Goal: Browse casually: Explore the website without a specific task or goal

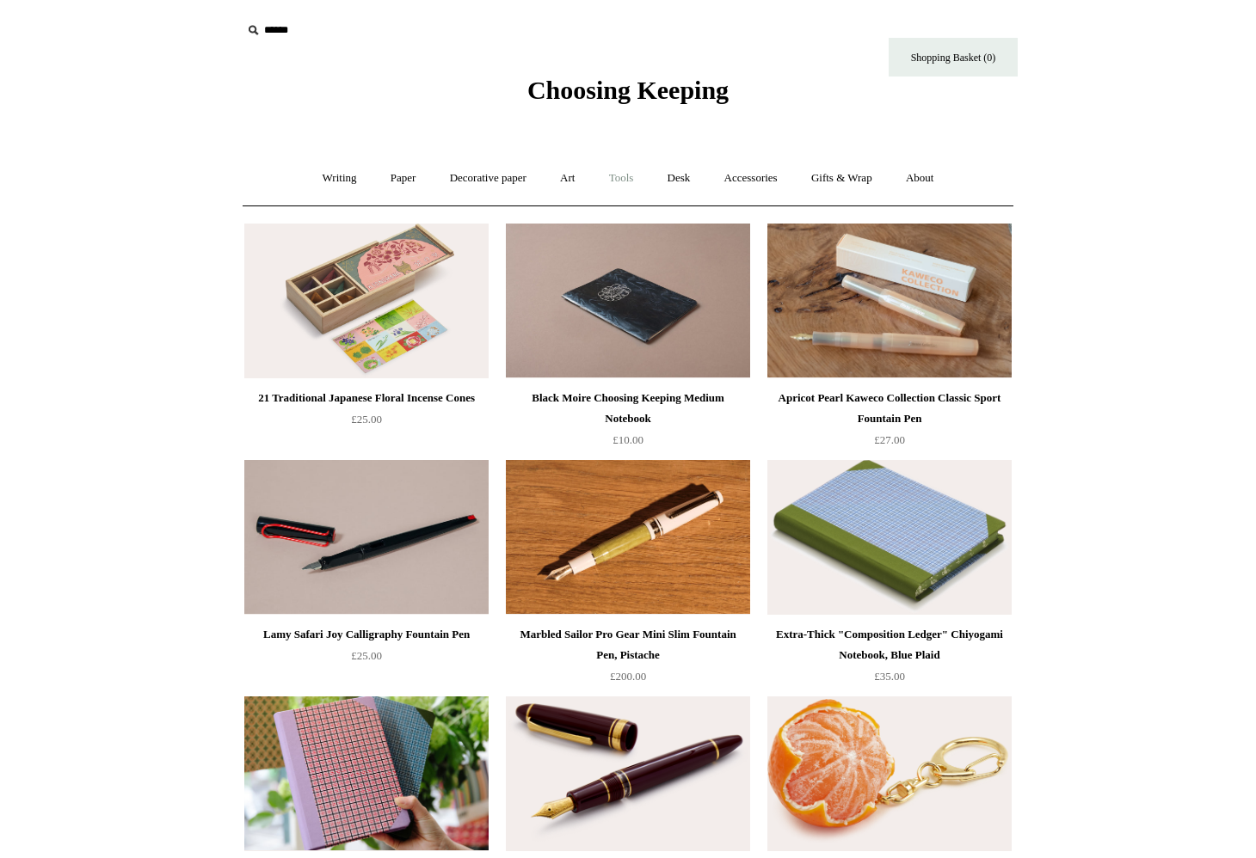
click at [645, 180] on link "Tools +" at bounding box center [621, 179] width 56 height 46
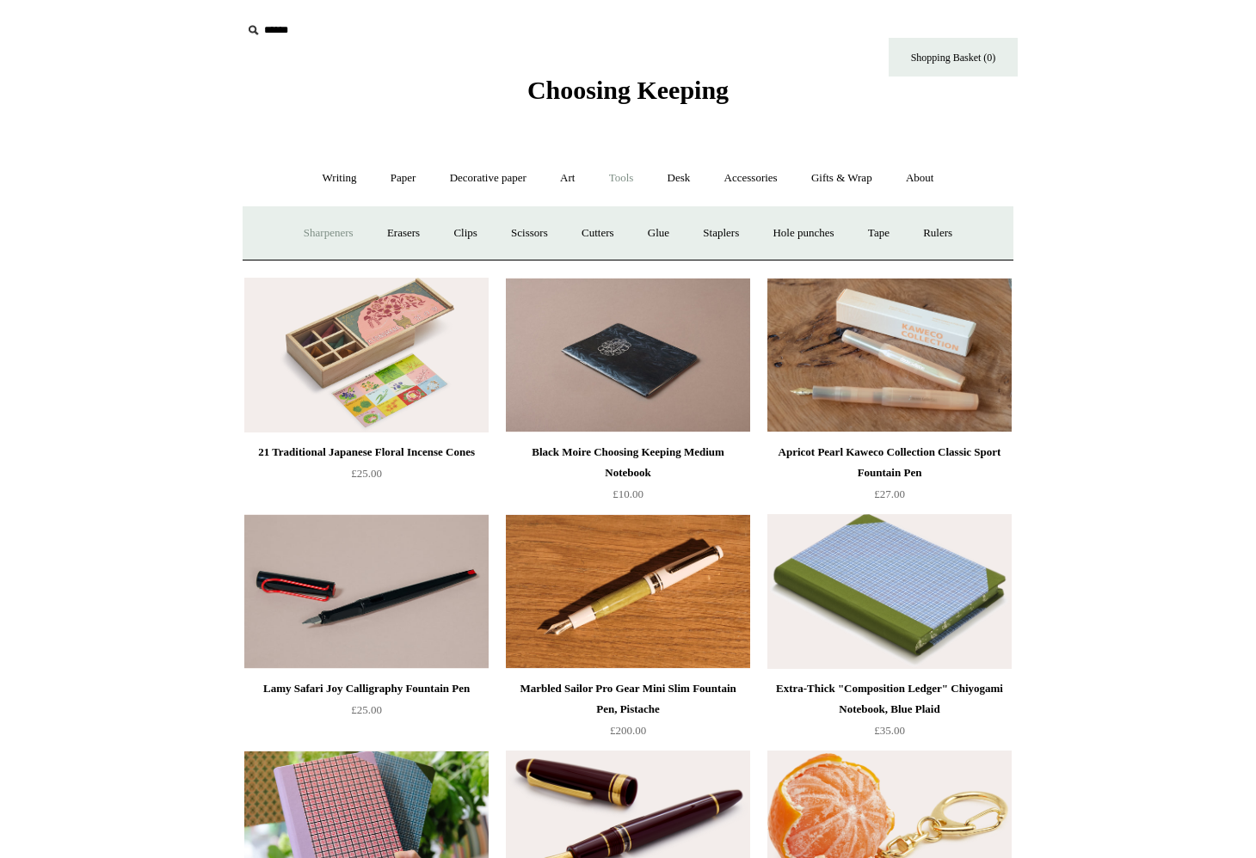
click at [329, 232] on link "Sharpeners" at bounding box center [328, 234] width 81 height 46
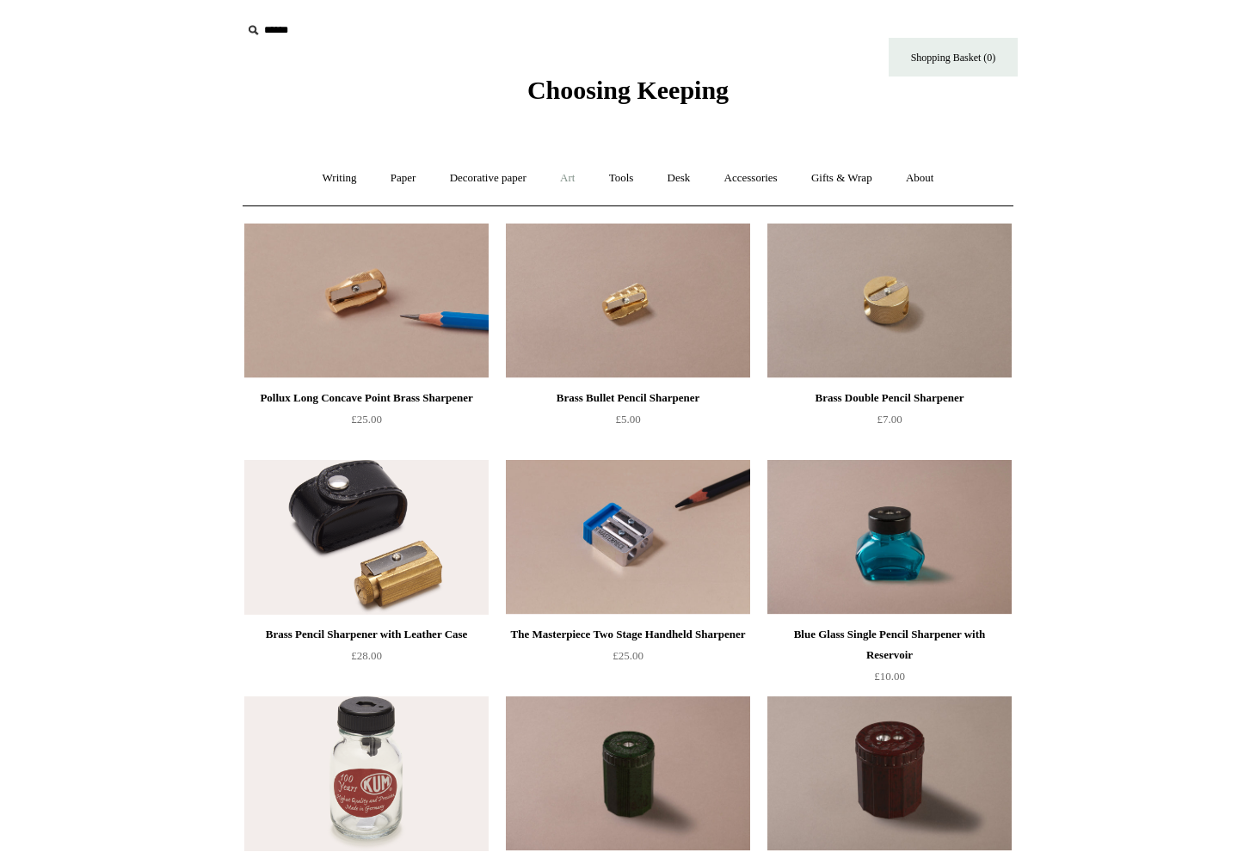
click at [569, 176] on link "Art +" at bounding box center [567, 179] width 46 height 46
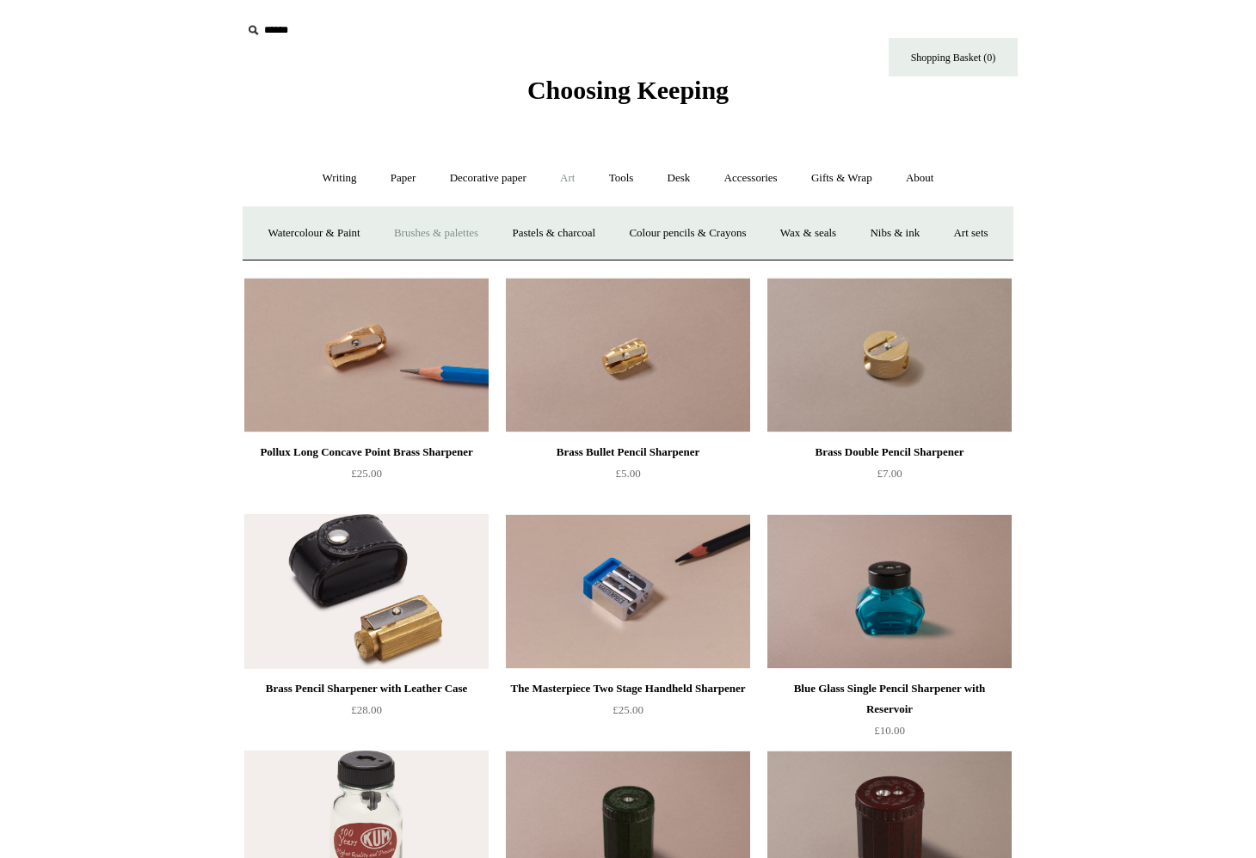
click at [466, 234] on link "Brushes & palettes" at bounding box center [435, 234] width 115 height 46
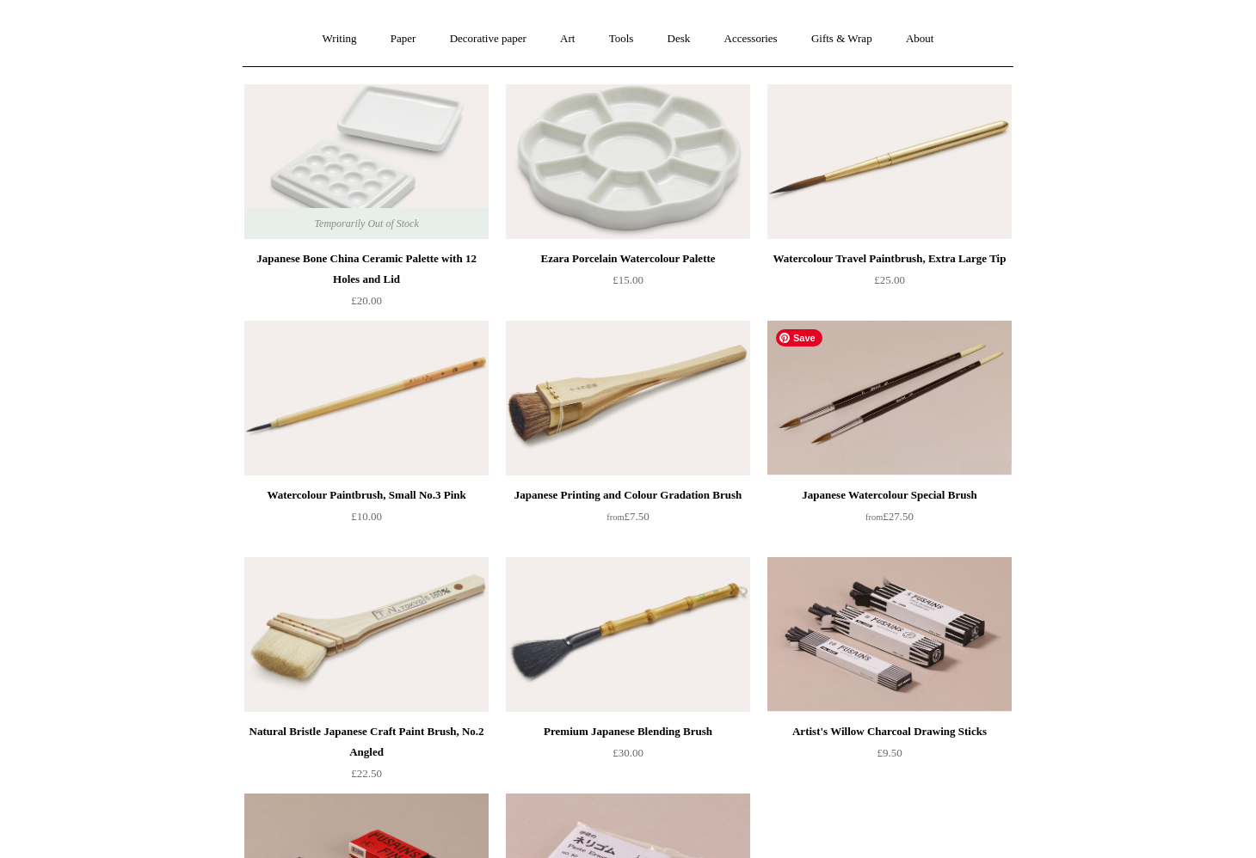
scroll to position [138, 0]
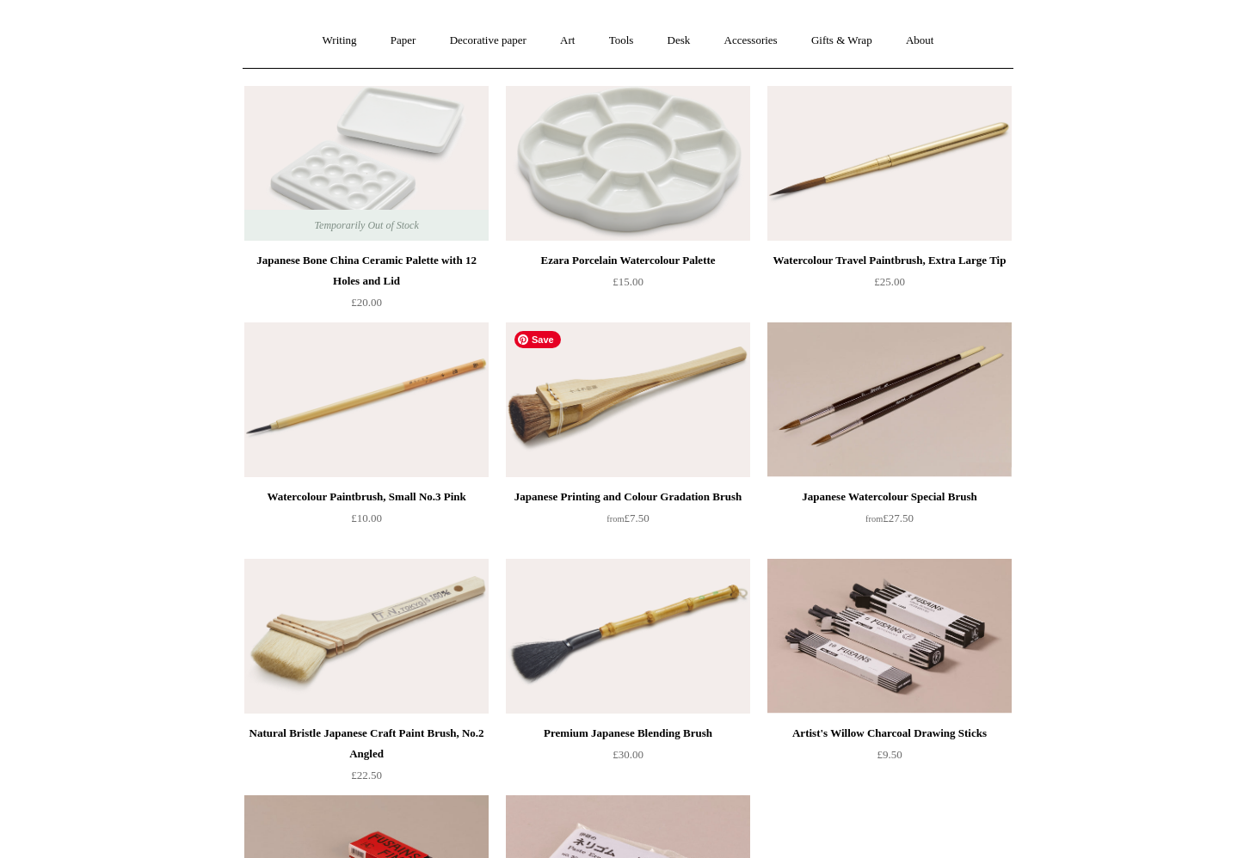
click at [699, 375] on img at bounding box center [628, 399] width 244 height 155
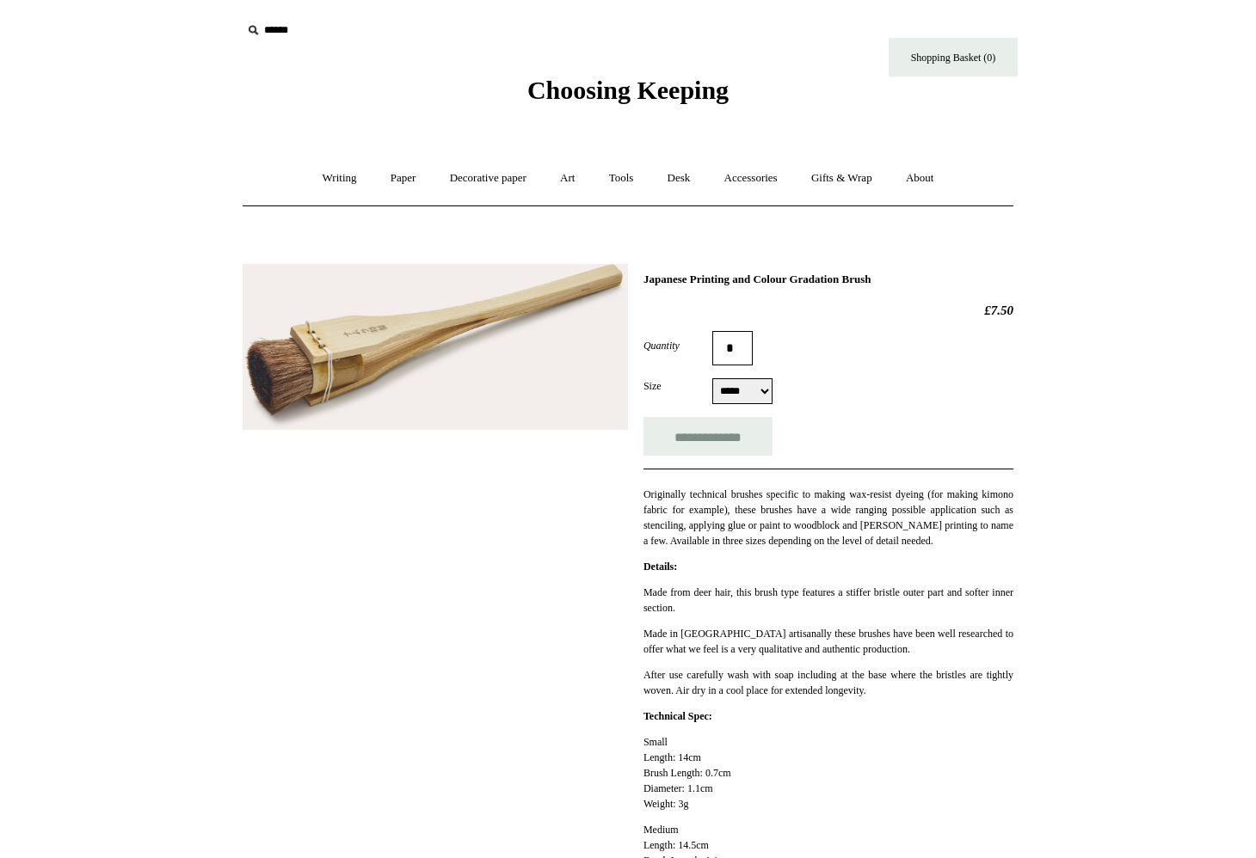
click at [769, 396] on select "***** ****** *****" at bounding box center [742, 391] width 60 height 26
select select "*****"
click at [712, 380] on select "***** ****** *****" at bounding box center [742, 391] width 60 height 26
click at [690, 181] on link "Desk +" at bounding box center [679, 179] width 54 height 46
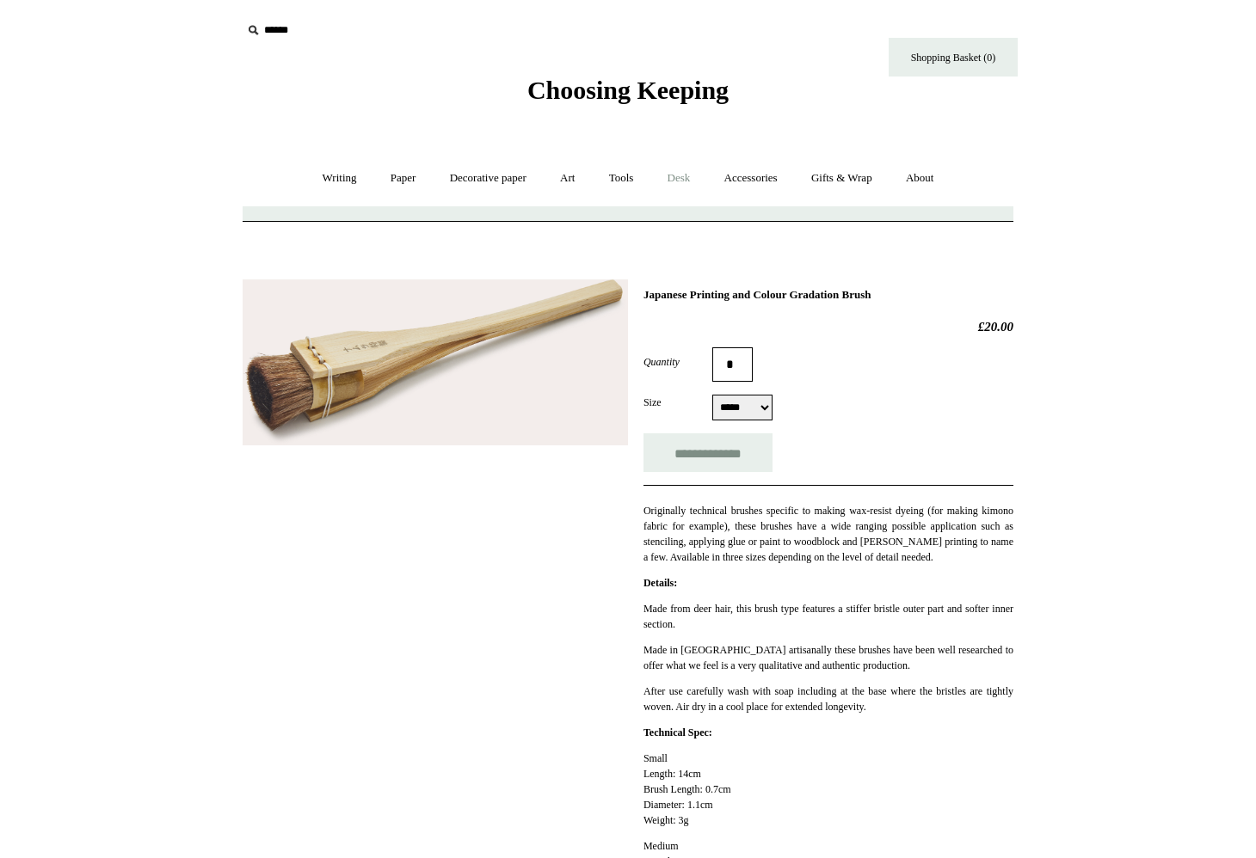
click at [690, 181] on link "Desk -" at bounding box center [679, 179] width 54 height 46
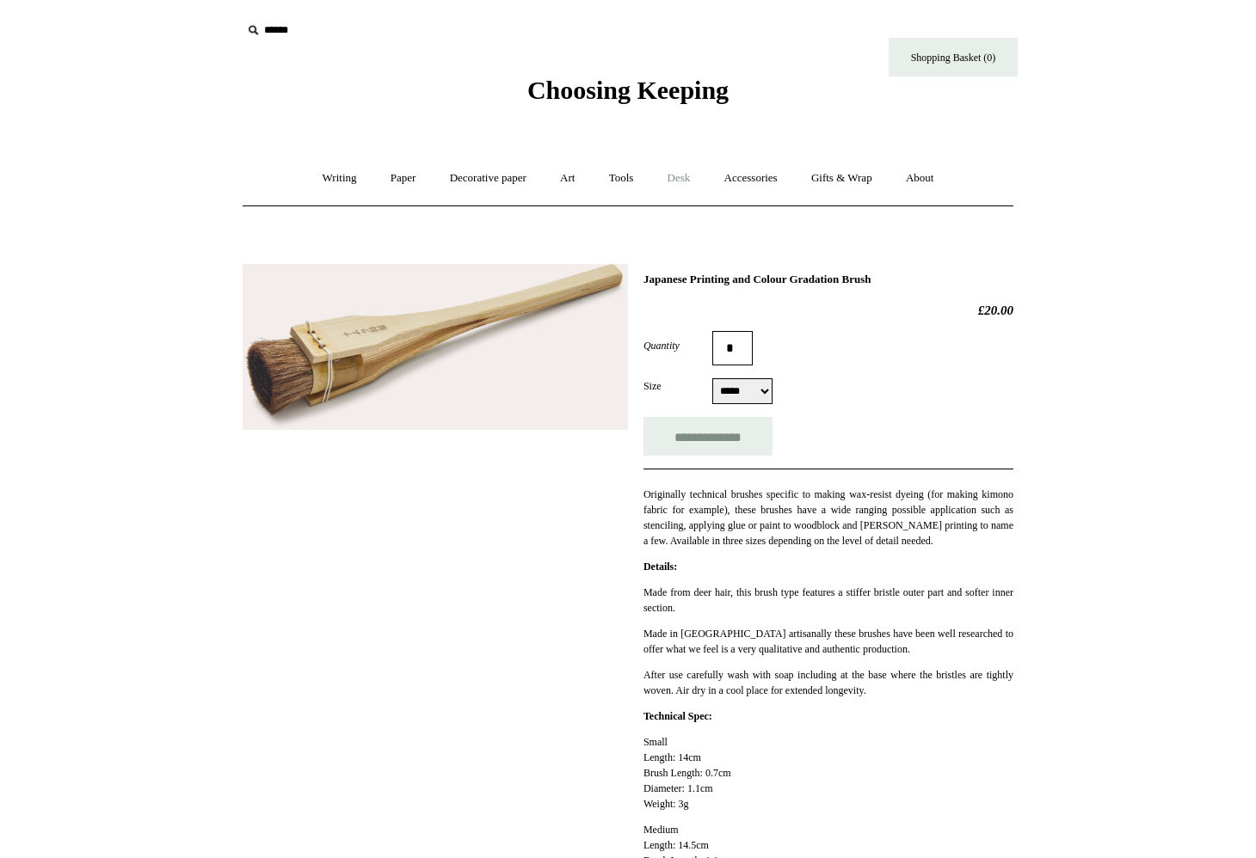
click at [690, 181] on link "Desk +" at bounding box center [679, 179] width 54 height 46
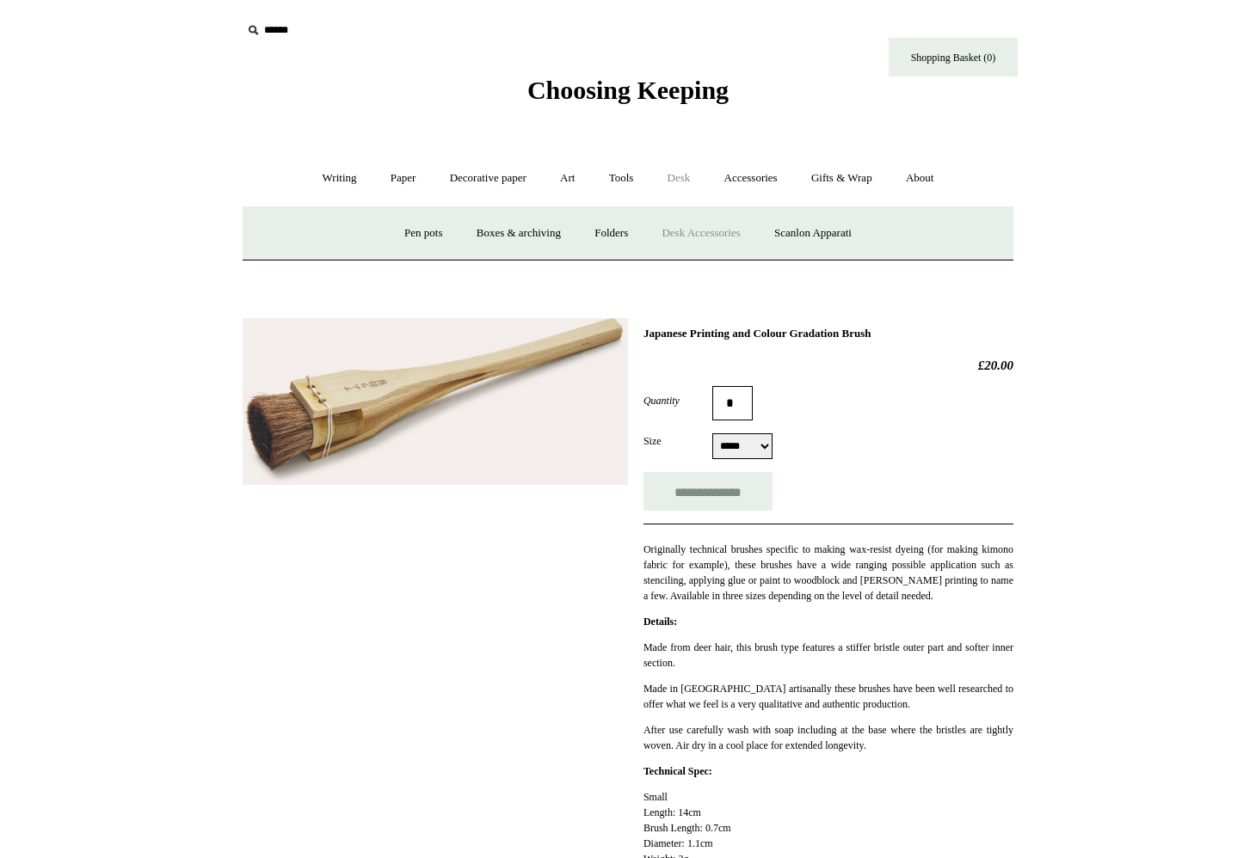
click at [726, 236] on link "Desk Accessories" at bounding box center [700, 234] width 109 height 46
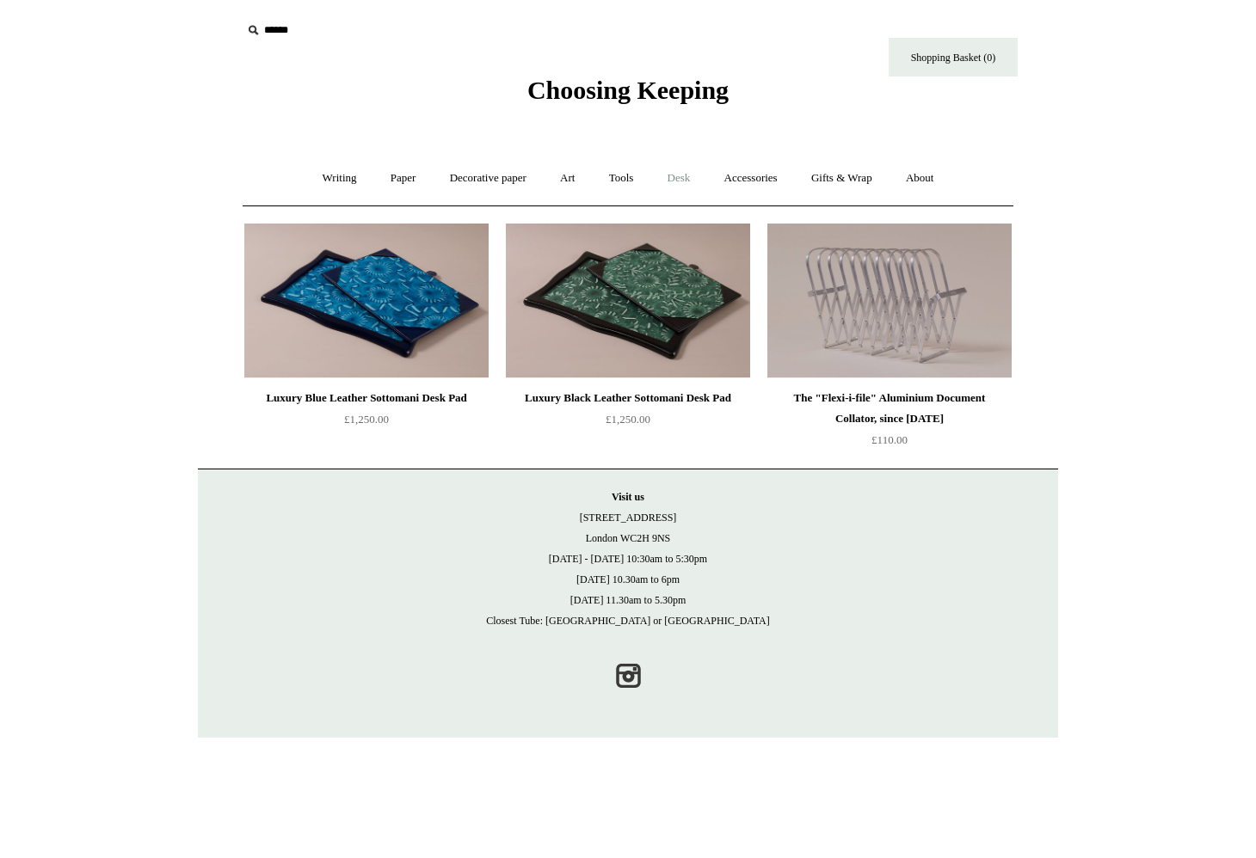
click at [685, 181] on link "Desk +" at bounding box center [679, 179] width 54 height 46
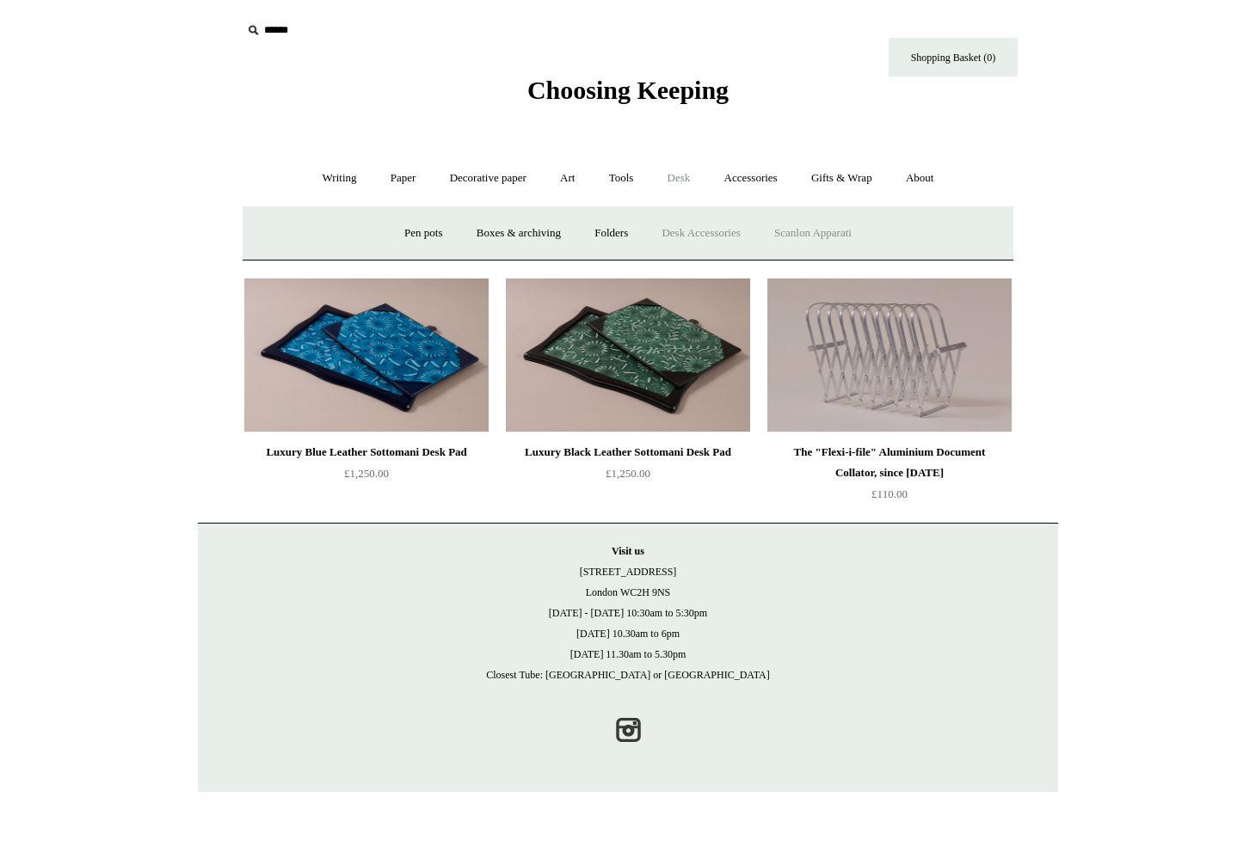
click at [809, 231] on link "Scanlon Apparati" at bounding box center [813, 234] width 108 height 46
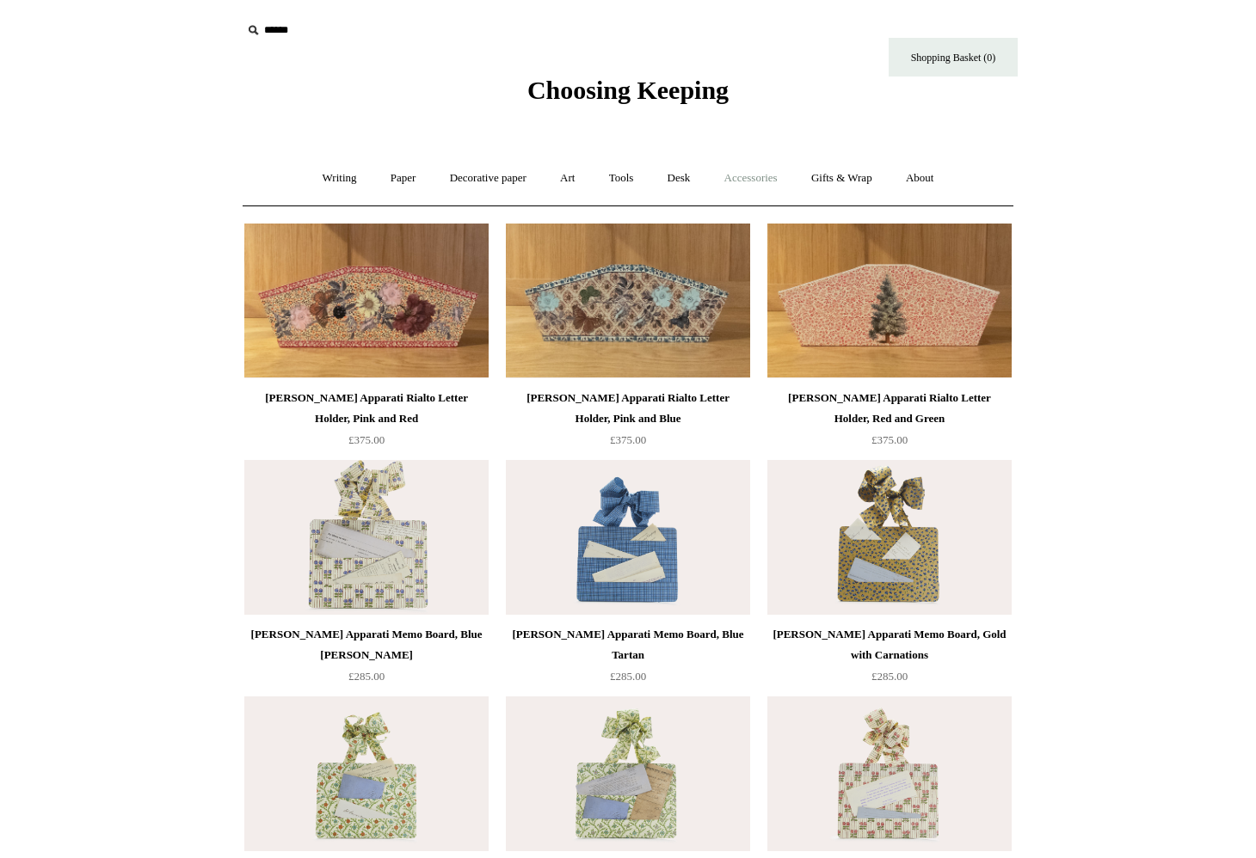
click at [772, 173] on link "Accessories +" at bounding box center [751, 179] width 84 height 46
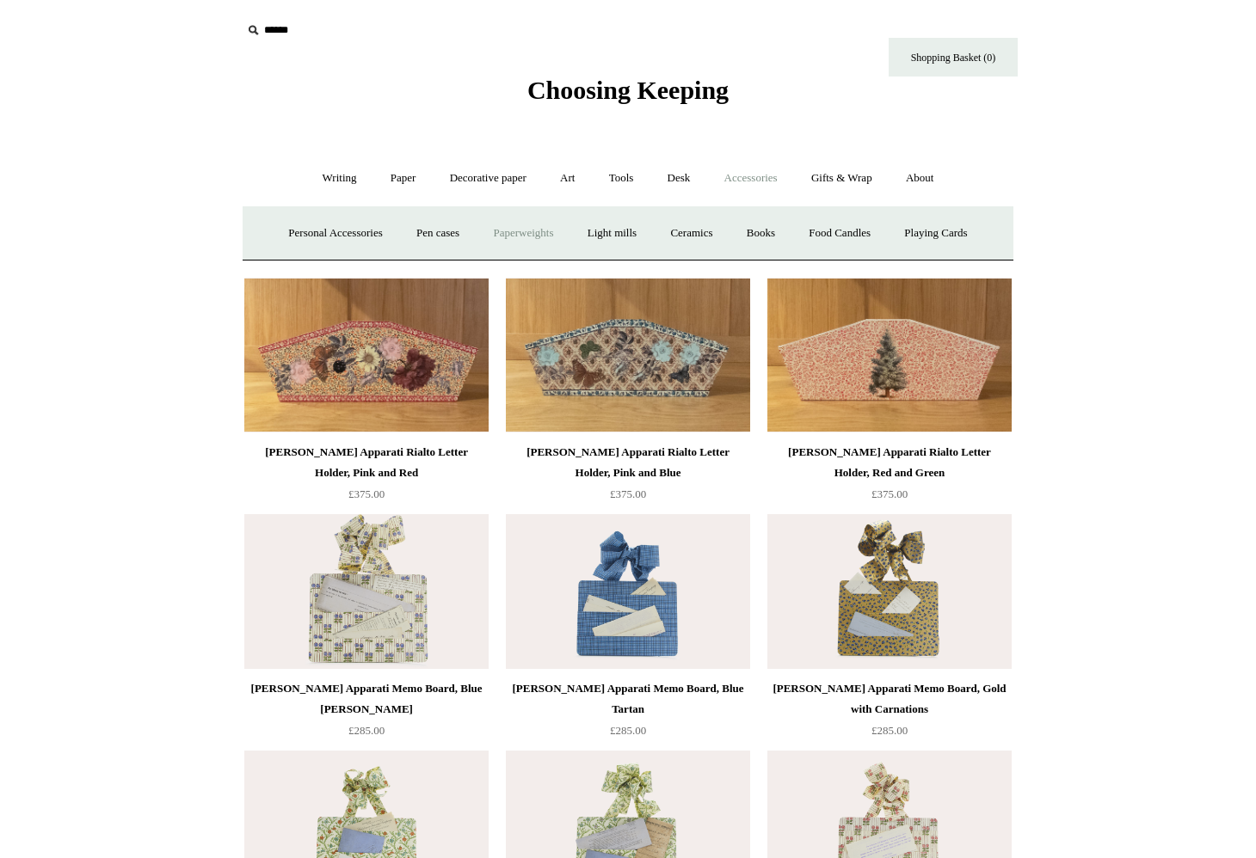
click at [536, 232] on link "Paperweights +" at bounding box center [522, 234] width 91 height 46
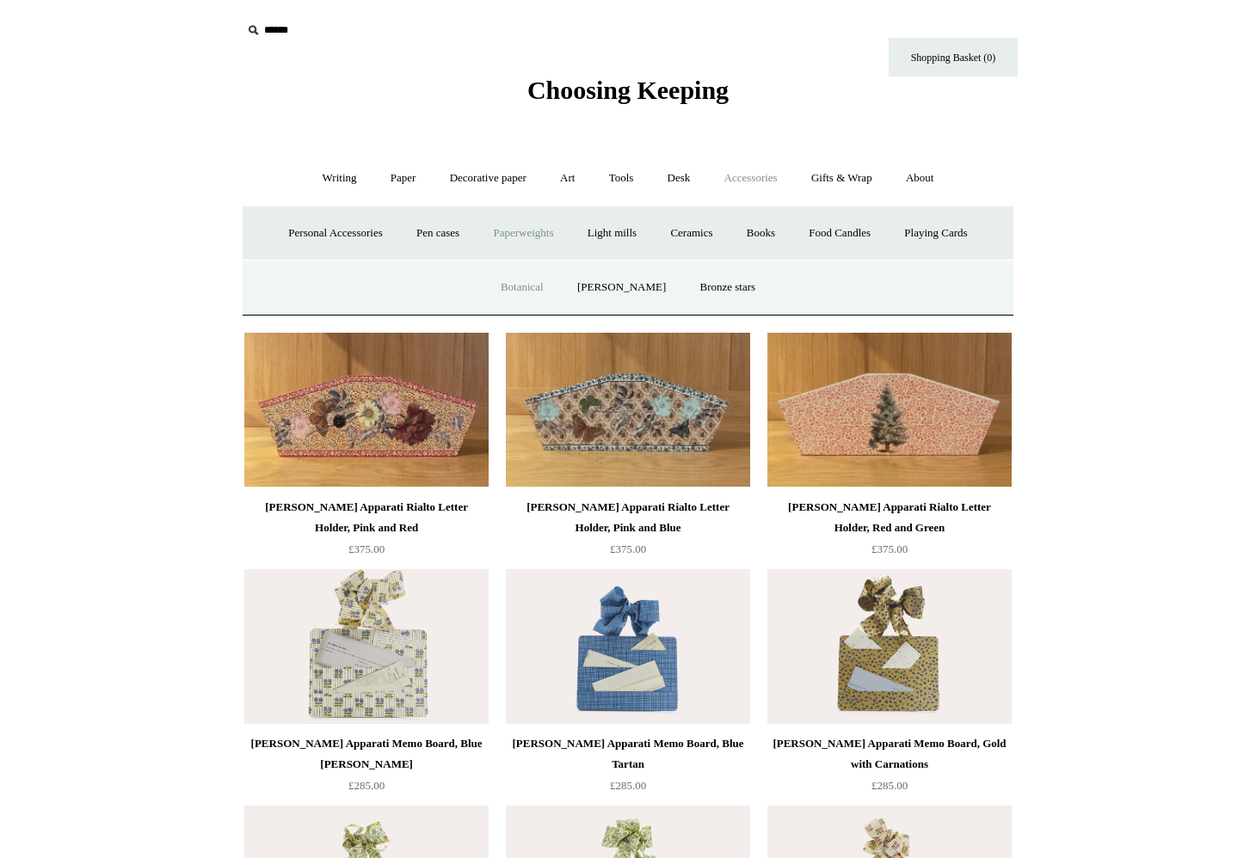
click at [522, 286] on link "Botanical" at bounding box center [522, 288] width 74 height 46
